Goal: Transaction & Acquisition: Purchase product/service

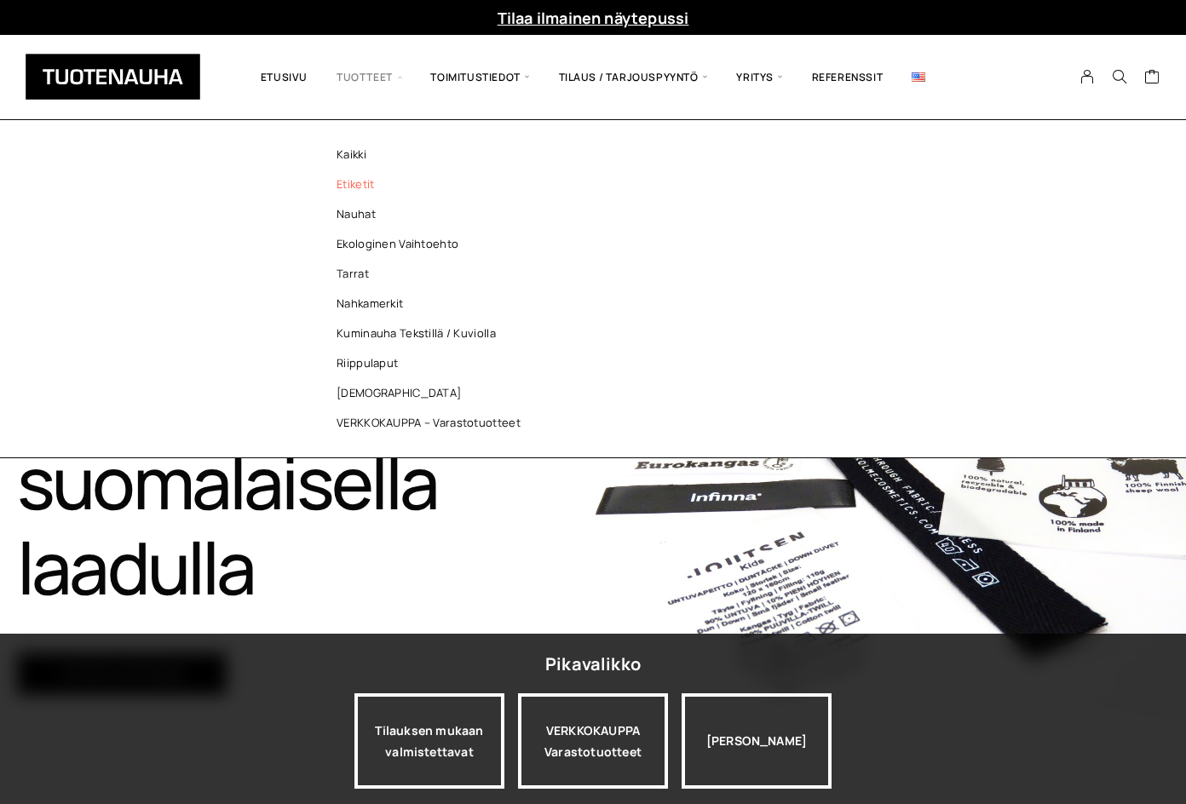
click at [377, 189] on link "Etiketit" at bounding box center [432, 185] width 247 height 30
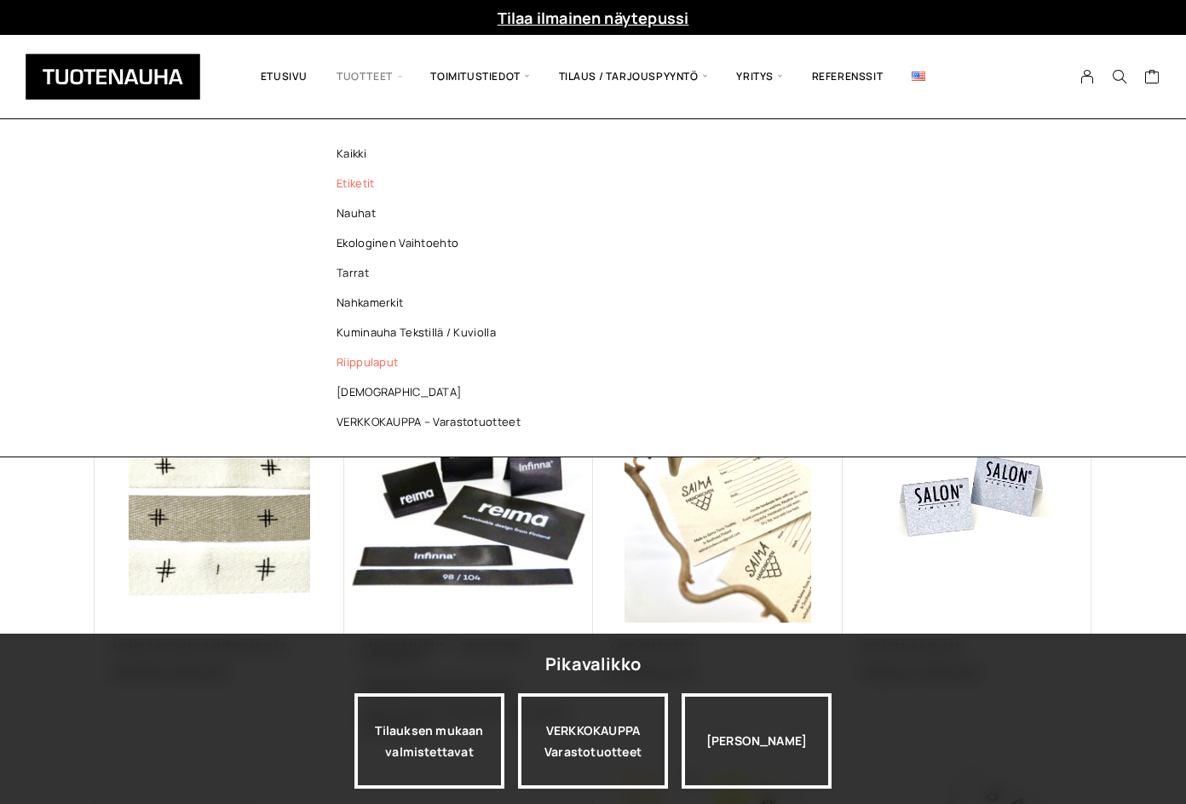
click at [355, 360] on link "Riippulaput" at bounding box center [432, 363] width 247 height 30
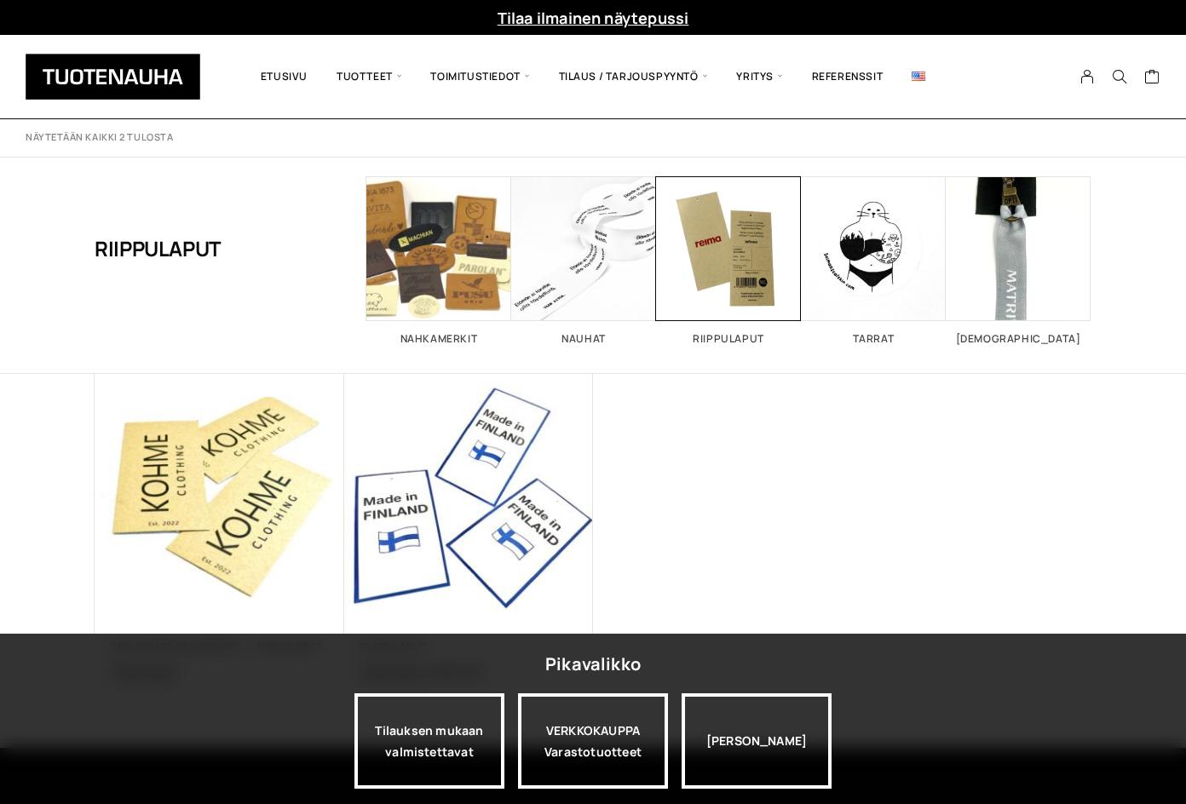
click at [299, 472] on img at bounding box center [220, 499] width 250 height 250
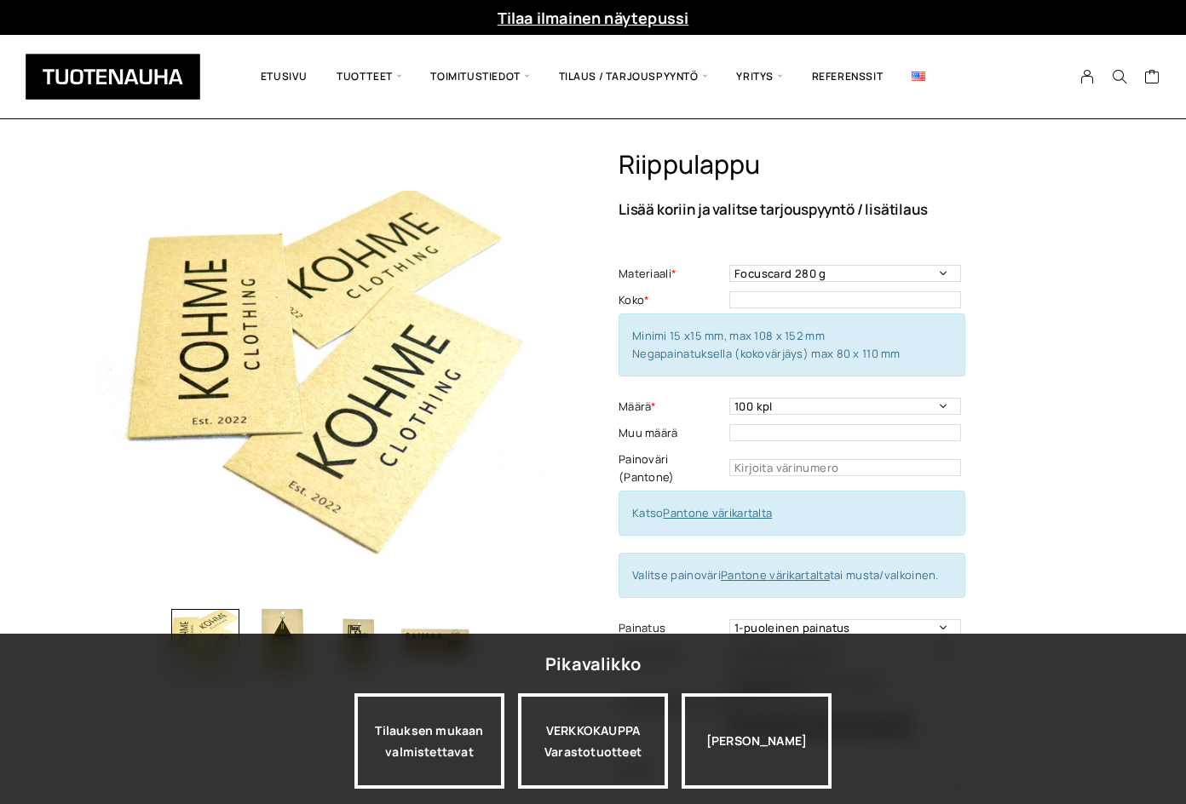
click at [1072, 412] on div "Riippulappu Lisää koriin ja valitse tarjouspyyntö / lisätilaus Materiaali * Foc…" at bounding box center [855, 535] width 473 height 772
